Goal: Task Accomplishment & Management: Use online tool/utility

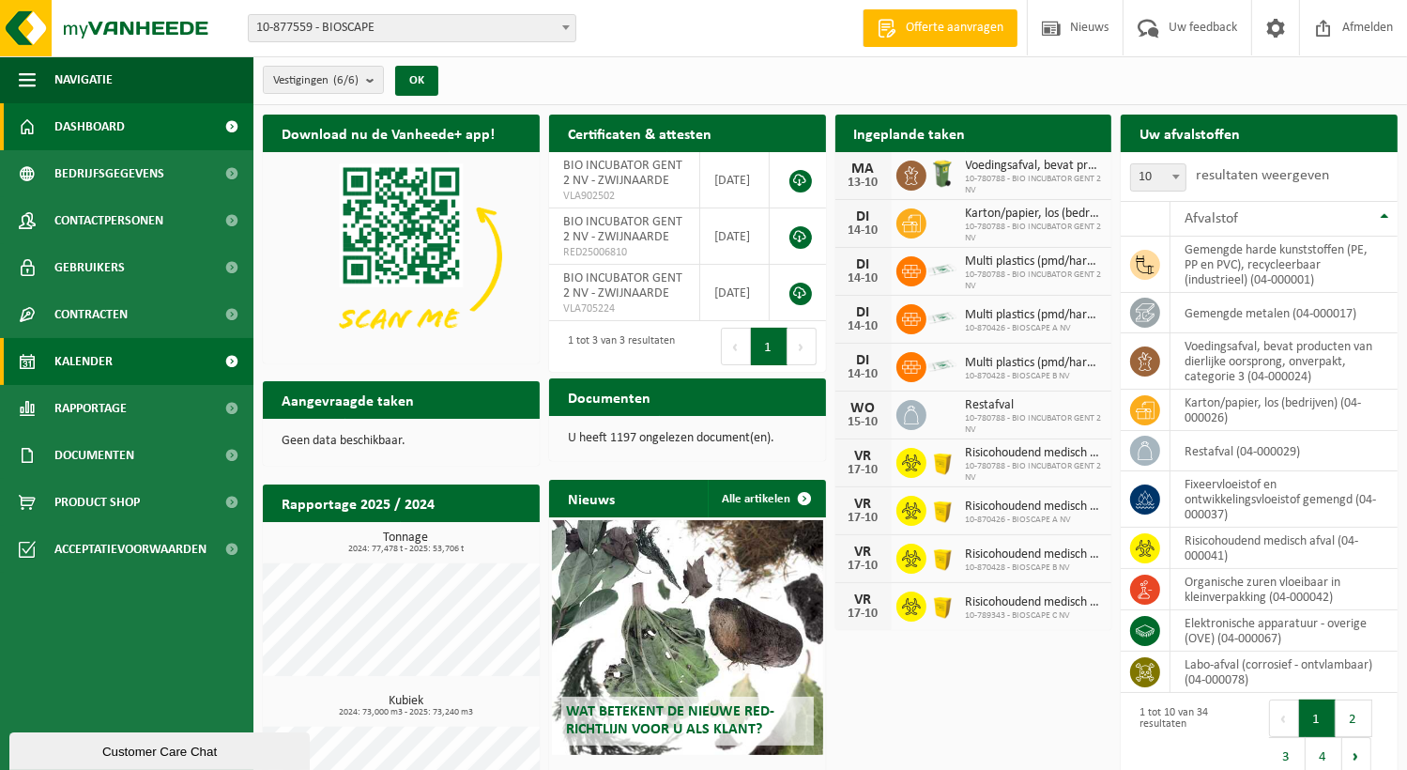
click at [90, 367] on span "Kalender" at bounding box center [83, 361] width 58 height 47
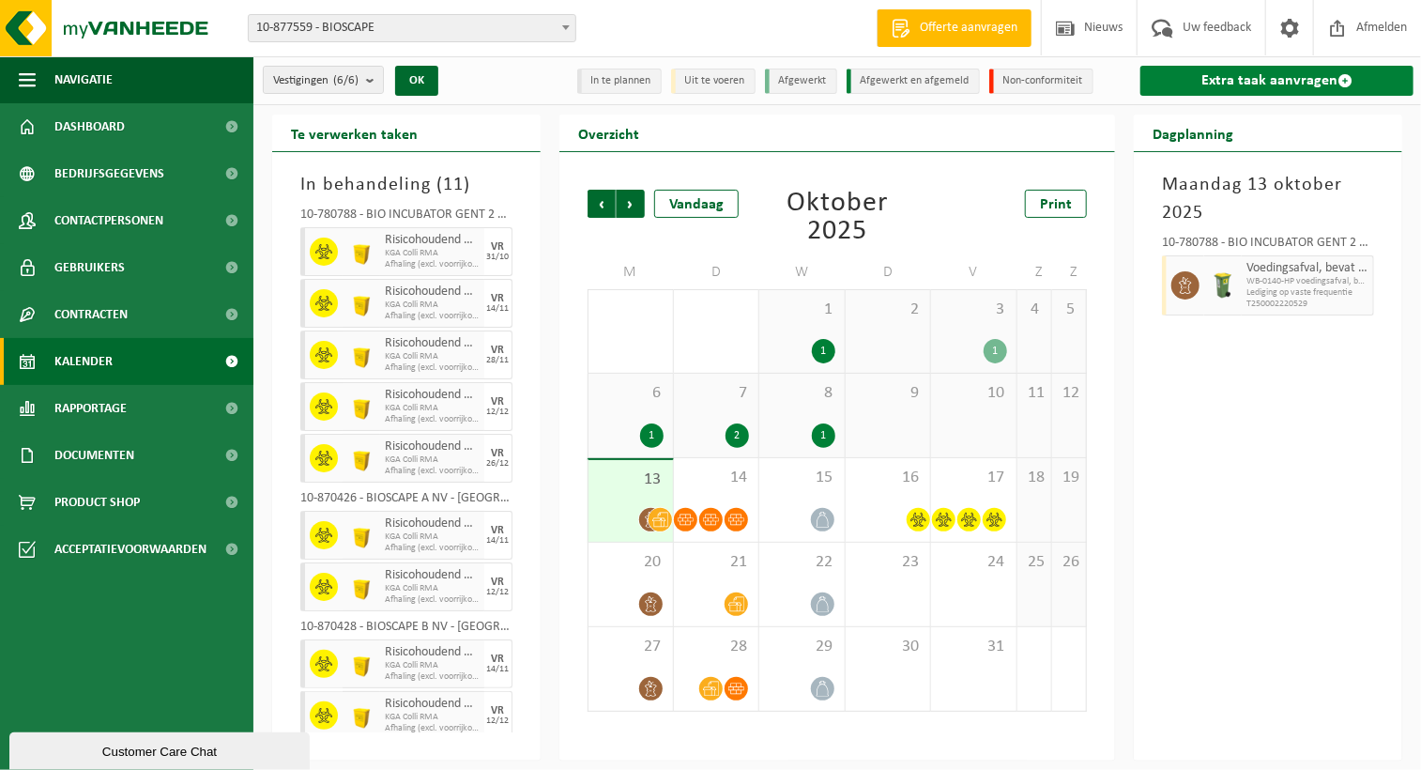
click at [1348, 79] on span at bounding box center [1345, 80] width 15 height 15
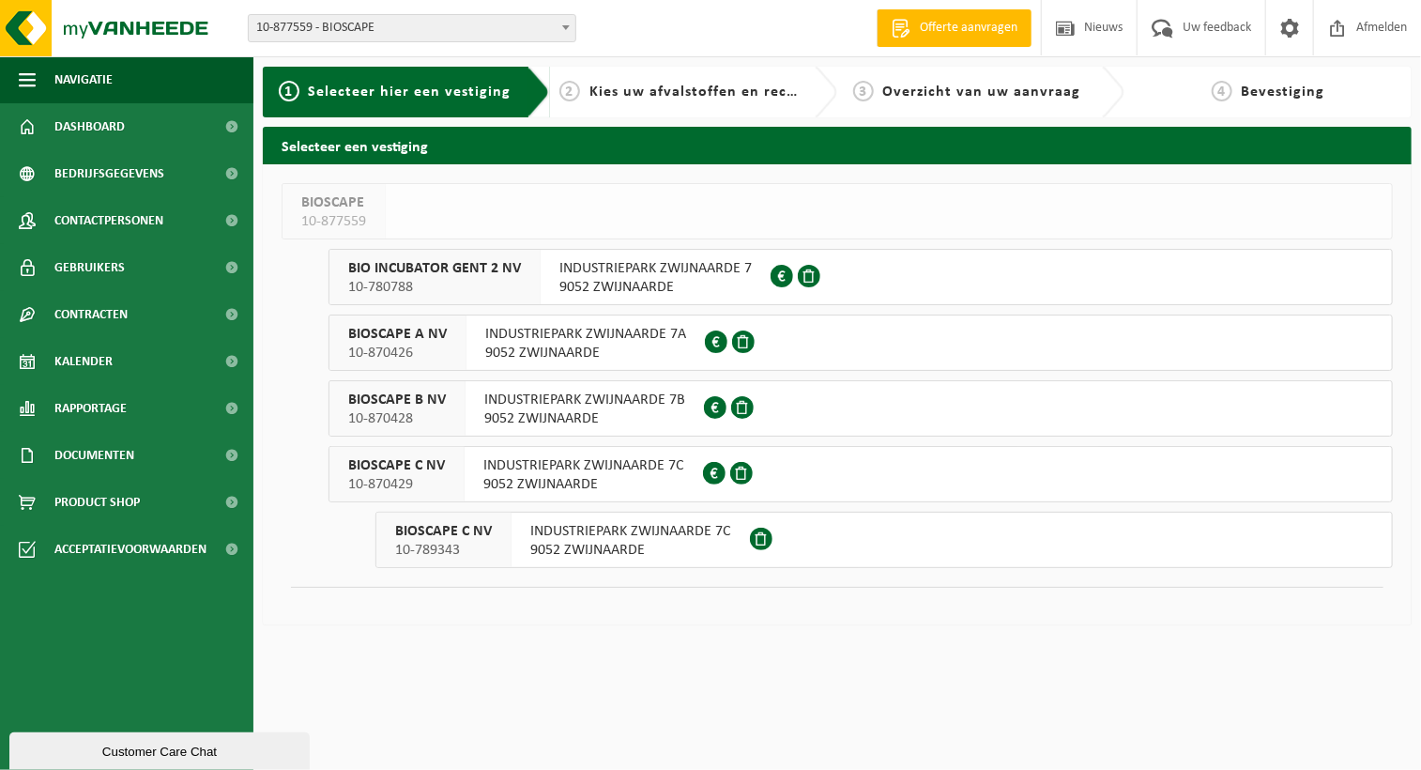
click at [584, 277] on span "INDUSTRIEPARK ZWIJNAARDE 7" at bounding box center [655, 268] width 192 height 19
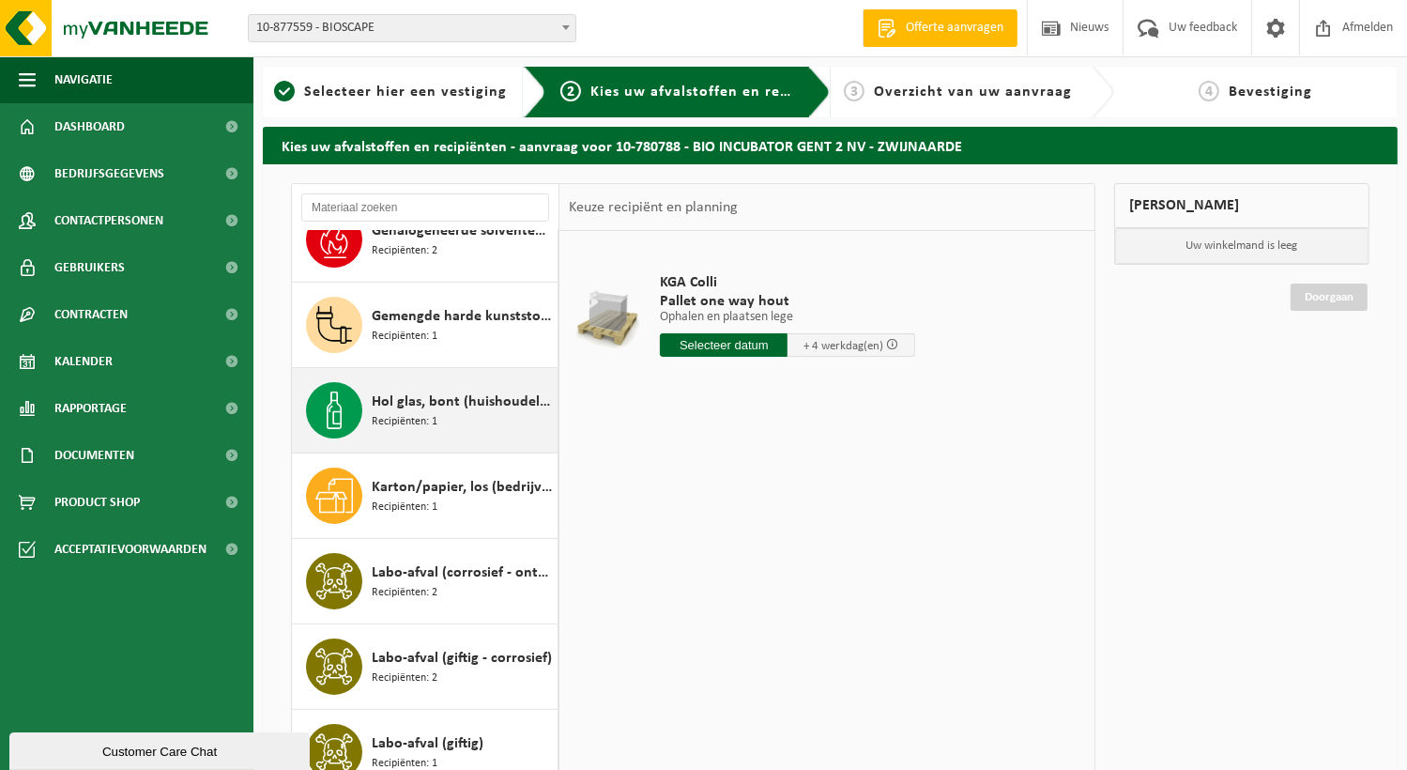
click at [414, 413] on span "Recipiënten: 1" at bounding box center [405, 422] width 66 height 18
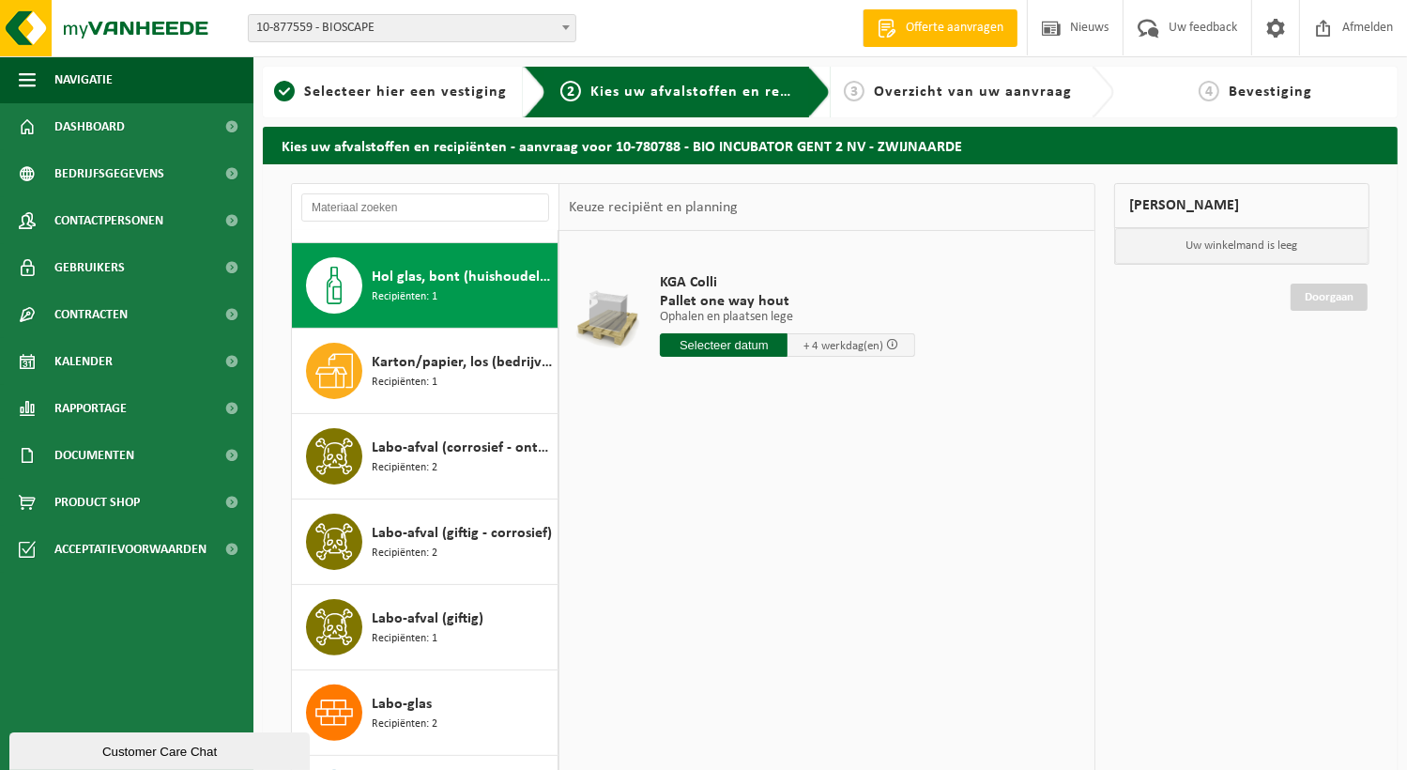
scroll to position [511, 0]
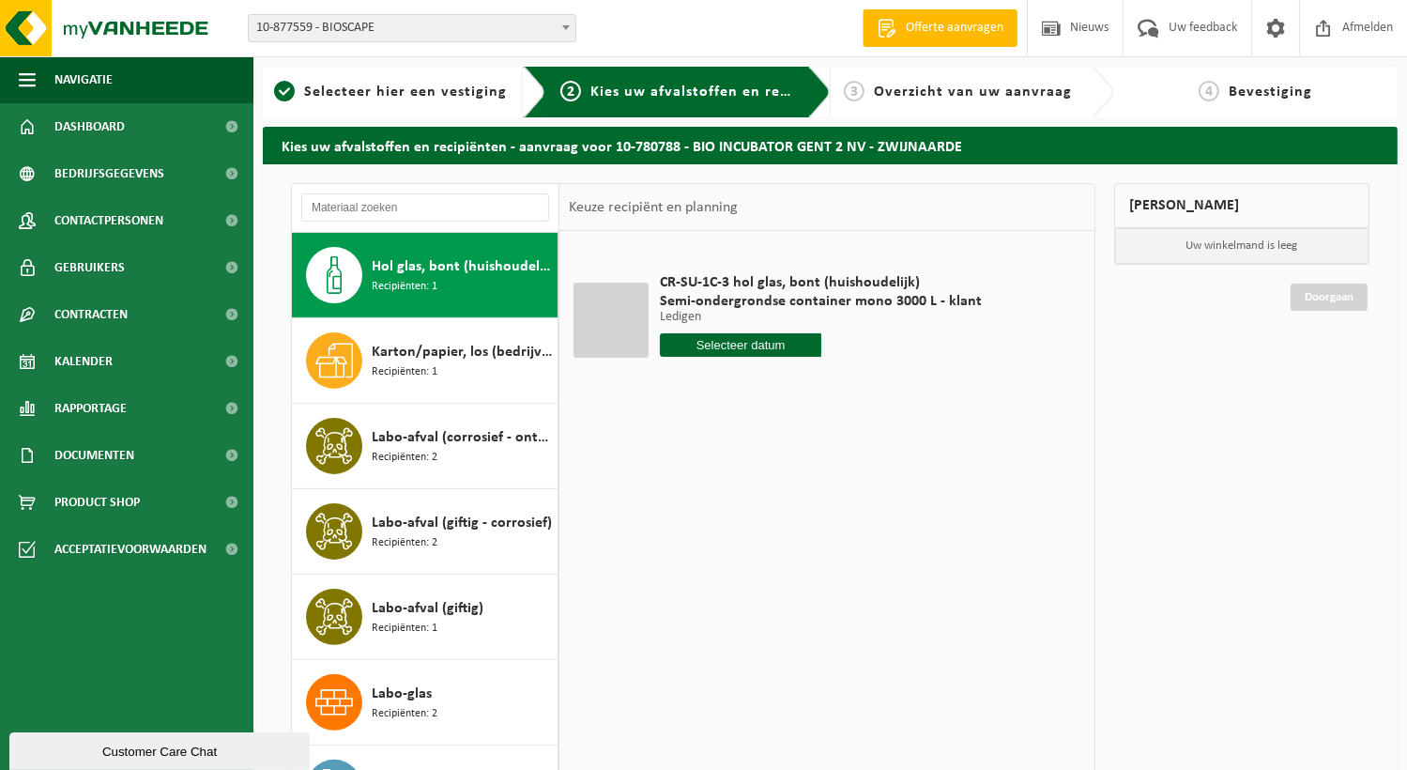
click at [740, 346] on input "text" at bounding box center [740, 344] width 161 height 23
click at [772, 502] on div "16" at bounding box center [776, 512] width 33 height 30
type input "Van 2025-10-16"
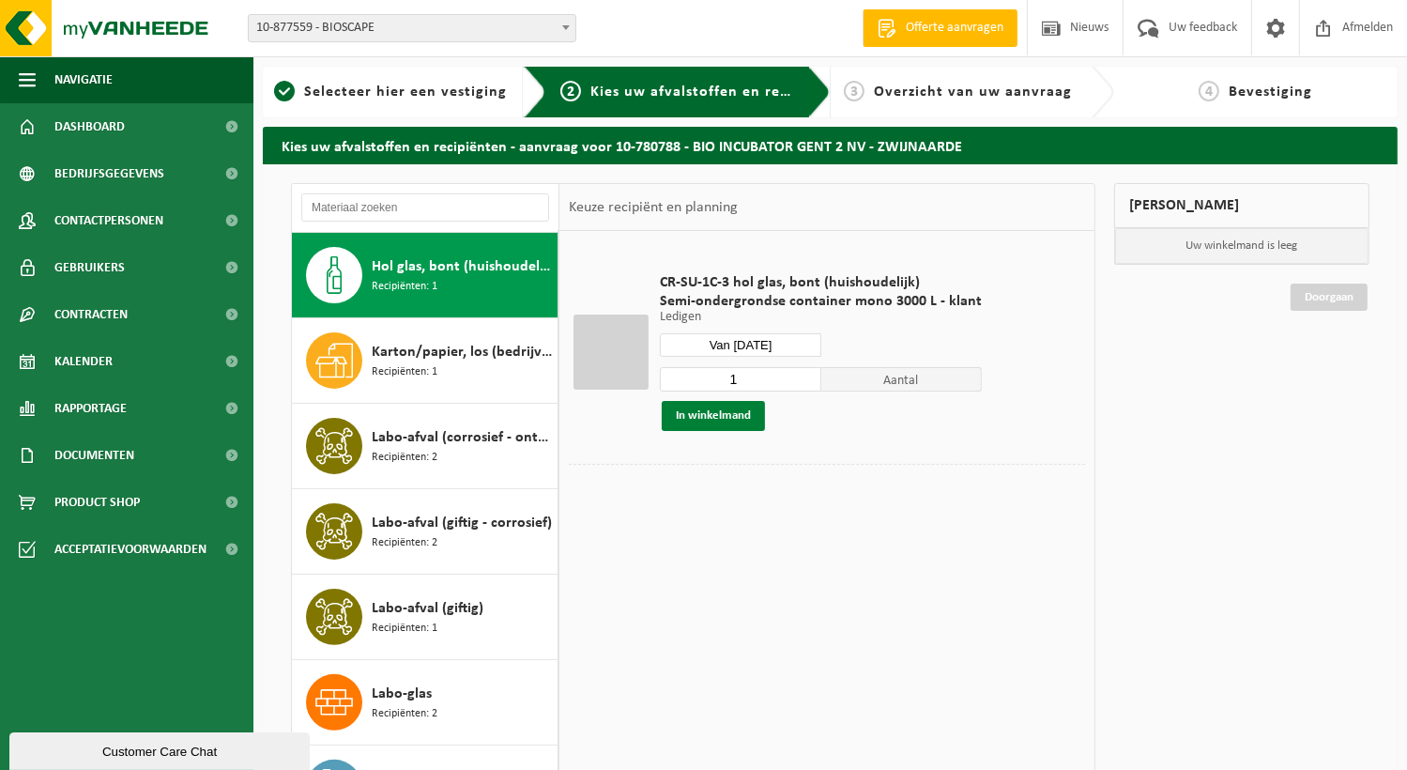
click at [723, 424] on button "In winkelmand" at bounding box center [713, 416] width 103 height 30
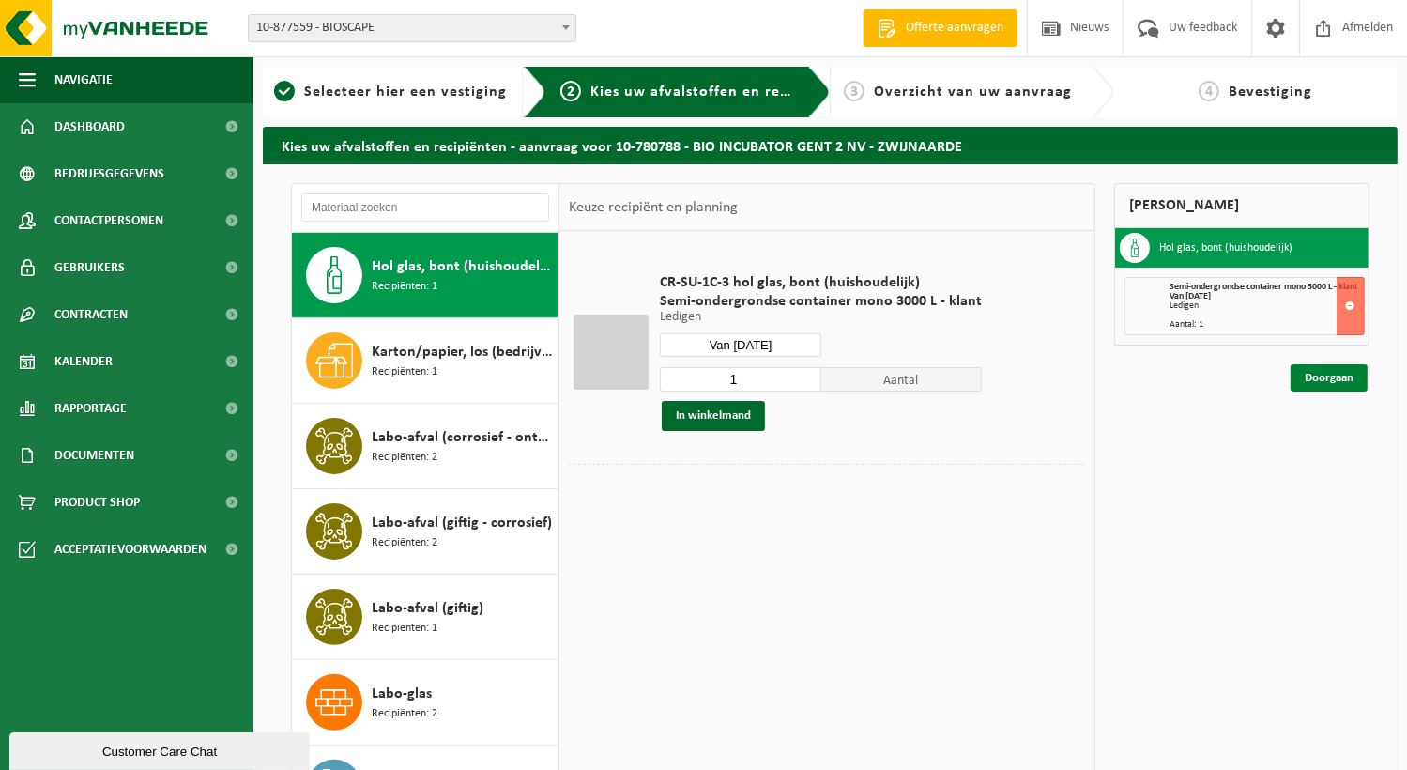
click at [1352, 380] on link "Doorgaan" at bounding box center [1329, 377] width 77 height 27
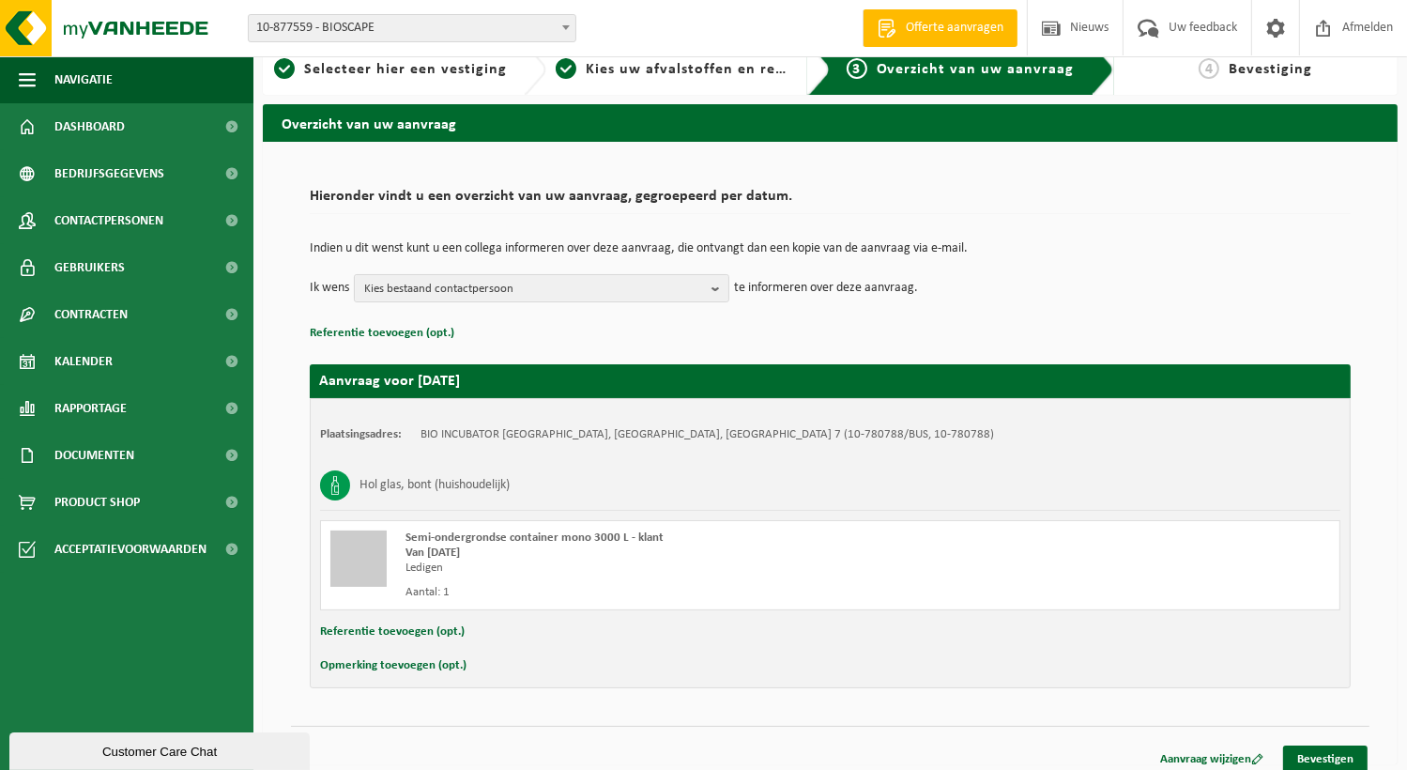
scroll to position [34, 0]
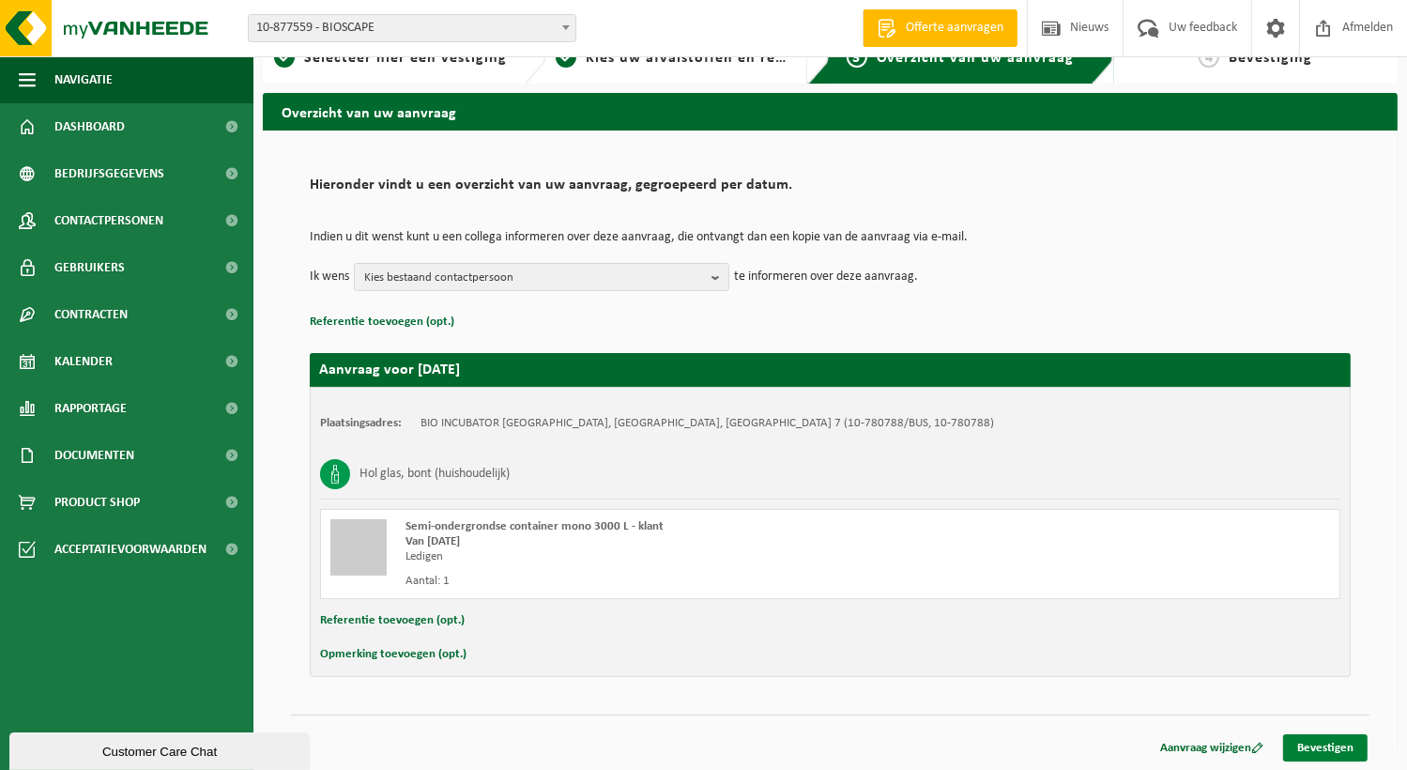
click at [1310, 753] on link "Bevestigen" at bounding box center [1325, 747] width 84 height 27
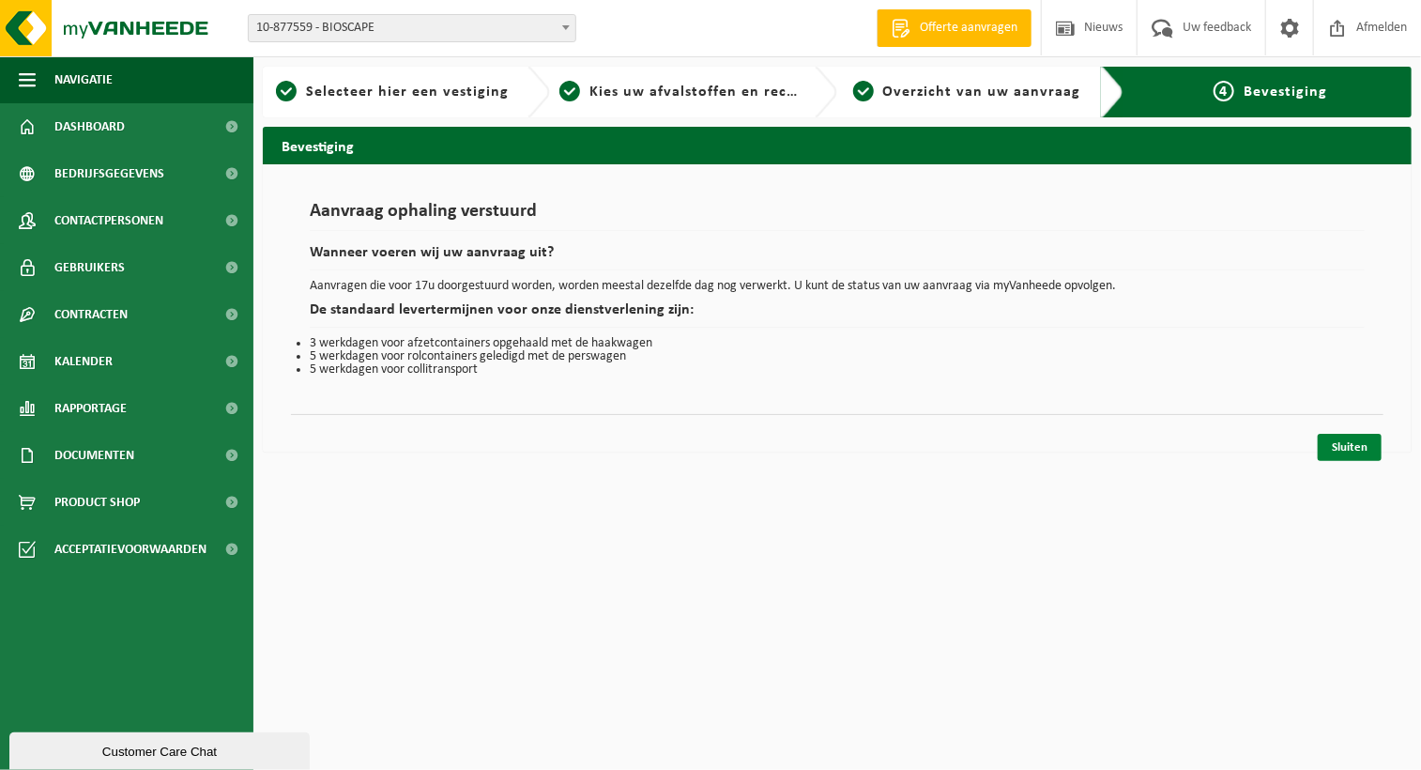
click at [1330, 450] on link "Sluiten" at bounding box center [1350, 447] width 64 height 27
